Goal: Task Accomplishment & Management: Use online tool/utility

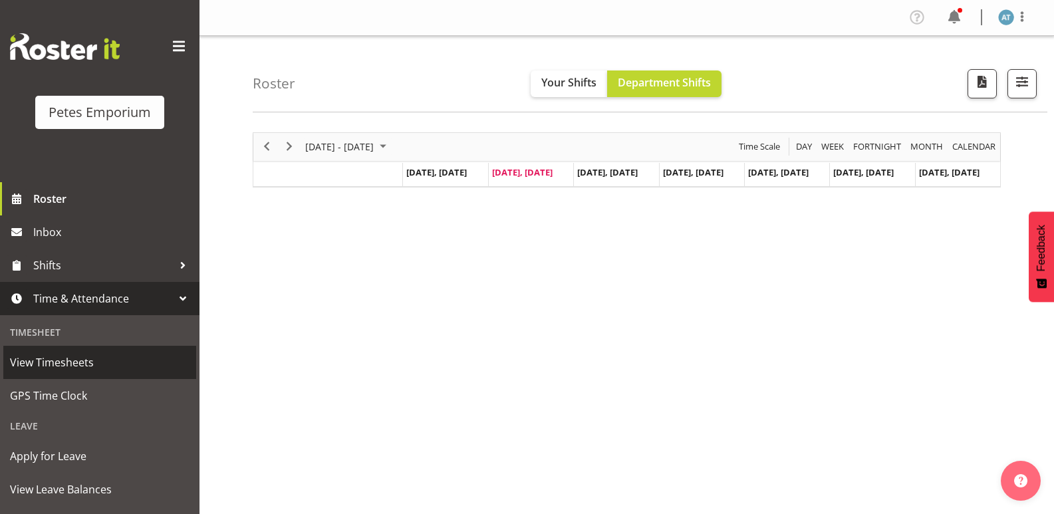
click at [120, 369] on span "View Timesheets" at bounding box center [100, 362] width 180 height 20
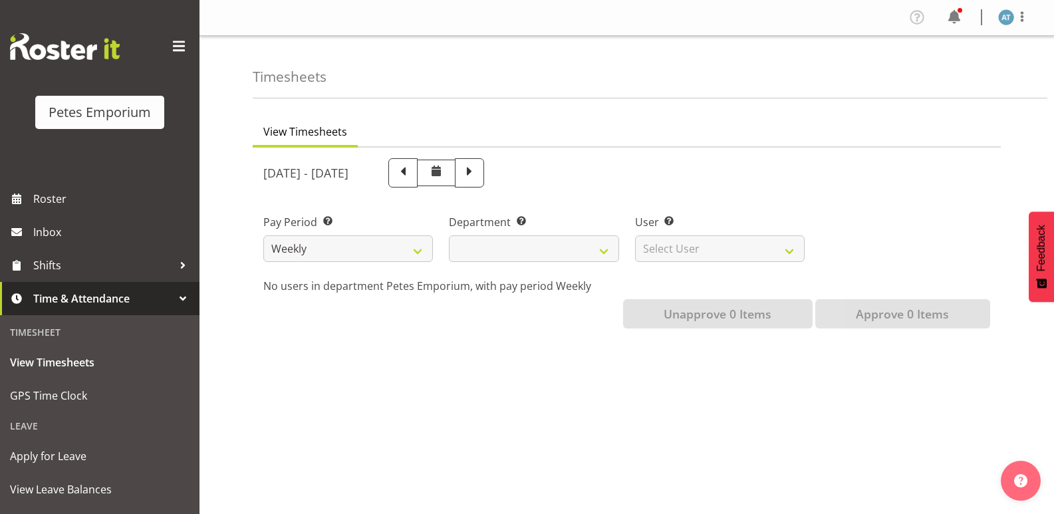
select select
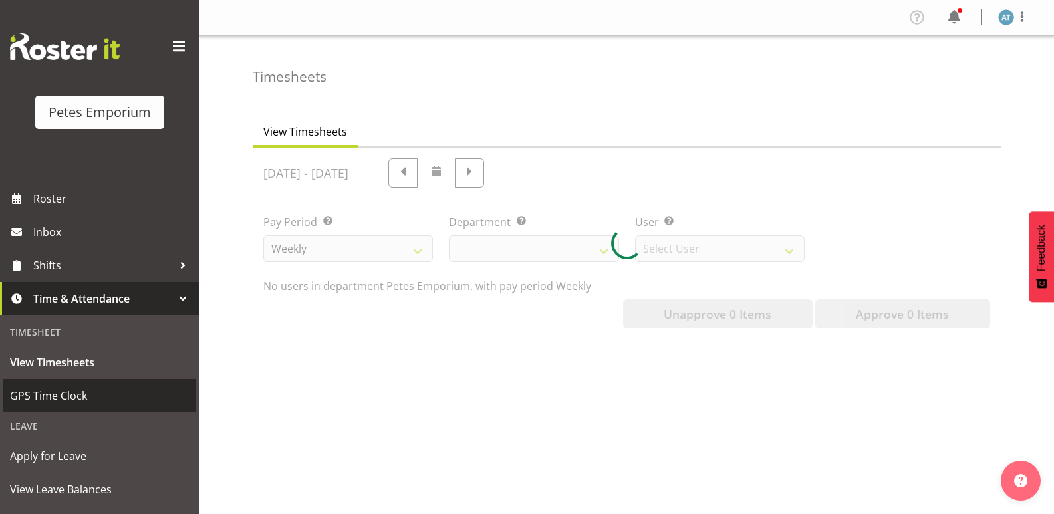
click at [115, 396] on span "GPS Time Clock" at bounding box center [100, 396] width 180 height 20
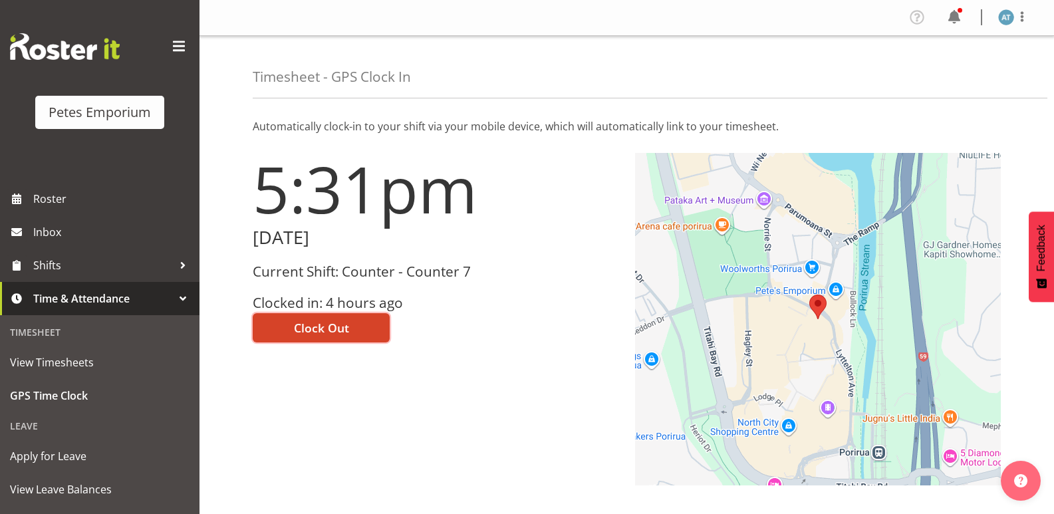
click at [356, 338] on button "Clock Out" at bounding box center [321, 327] width 137 height 29
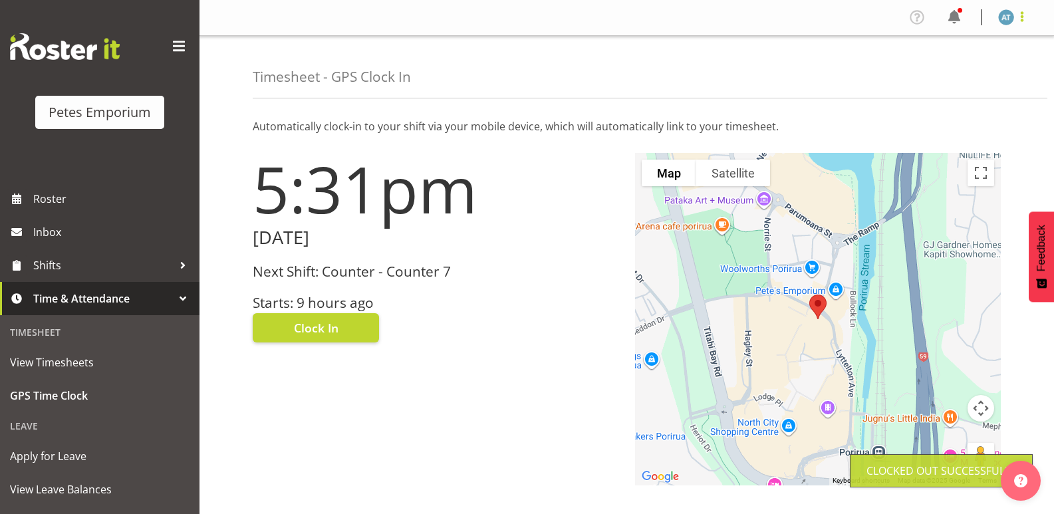
click at [1027, 19] on span at bounding box center [1022, 17] width 16 height 16
click at [970, 71] on link "Log Out" at bounding box center [966, 70] width 128 height 24
